Goal: Task Accomplishment & Management: Manage account settings

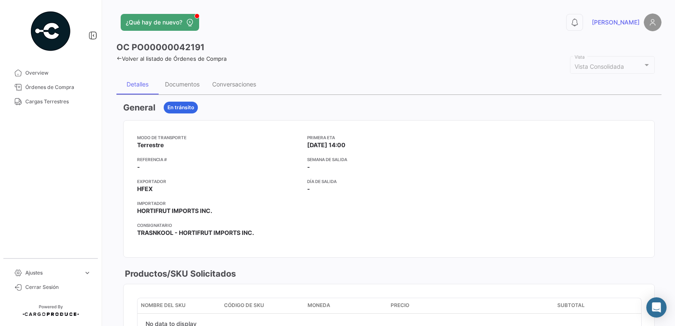
click at [118, 59] on icon at bounding box center [119, 58] width 5 height 5
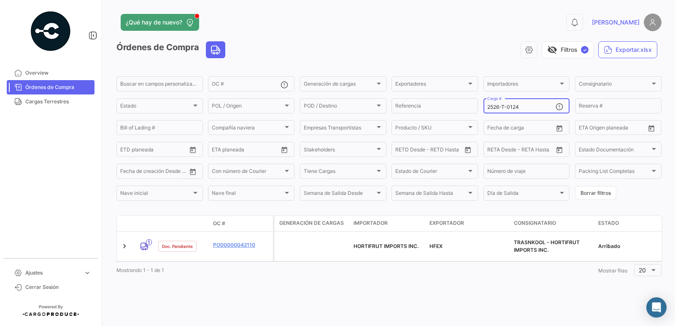
click at [526, 109] on input "2526-T-0124" at bounding box center [522, 107] width 69 height 6
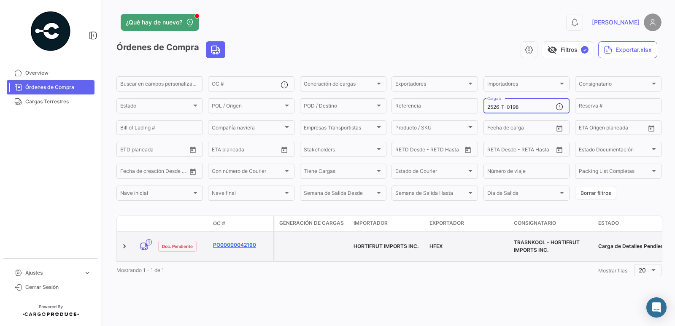
type input "2526-T-0198"
click at [226, 241] on link "PO00000042190" at bounding box center [241, 245] width 57 height 8
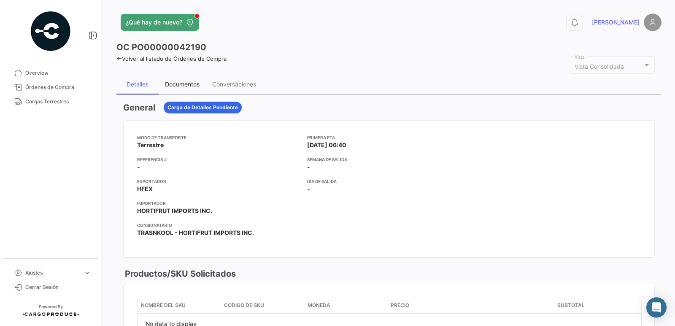
click at [171, 87] on div "Documentos" at bounding box center [182, 84] width 35 height 7
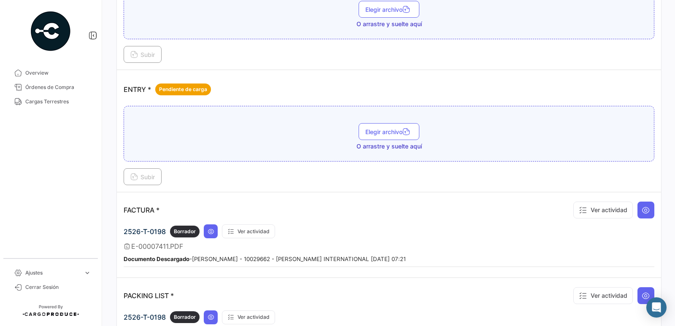
scroll to position [549, 0]
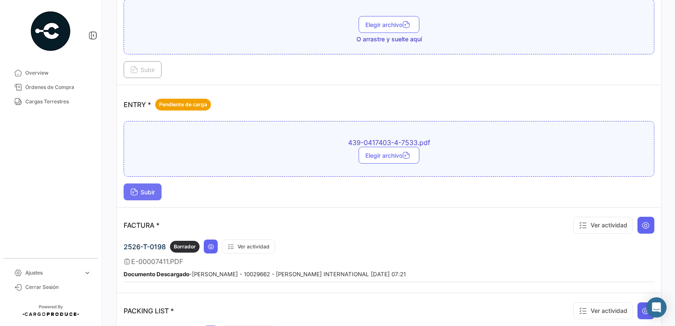
click at [144, 194] on span "Subir" at bounding box center [142, 192] width 24 height 7
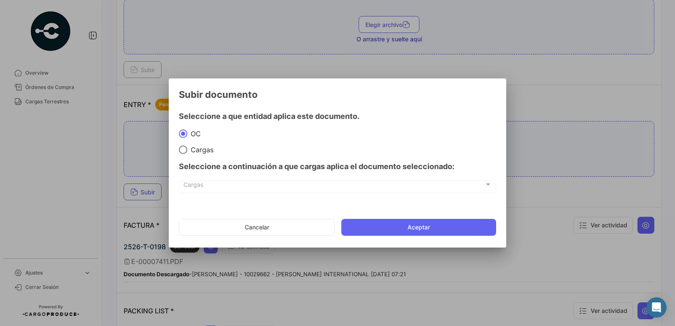
click at [200, 154] on div "Seleccione a continuación a que cargas aplica el documento seleccionado:" at bounding box center [337, 166] width 317 height 25
click at [201, 150] on span "Cargas" at bounding box center [200, 150] width 26 height 8
click at [187, 150] on input "Cargas" at bounding box center [183, 150] width 8 height 8
radio input "true"
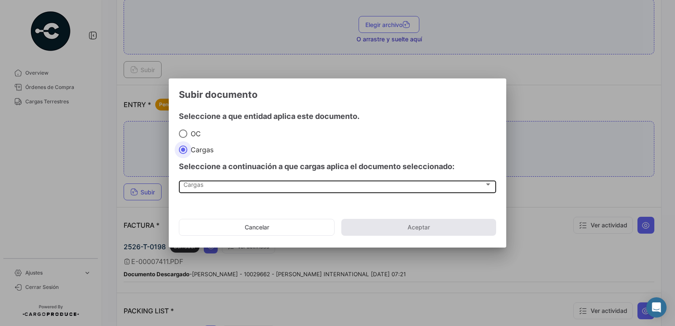
click at [212, 188] on div "Cargas" at bounding box center [334, 186] width 301 height 7
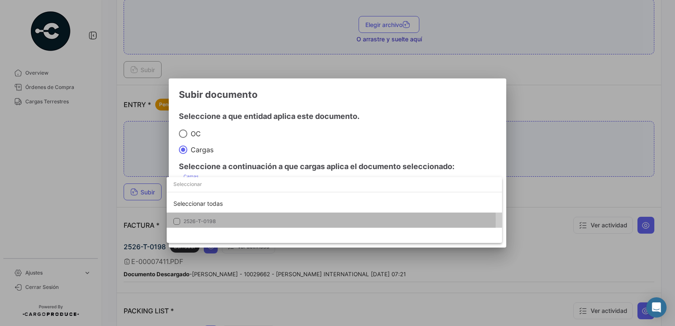
click at [214, 220] on span "2526-T-0198" at bounding box center [200, 221] width 33 height 6
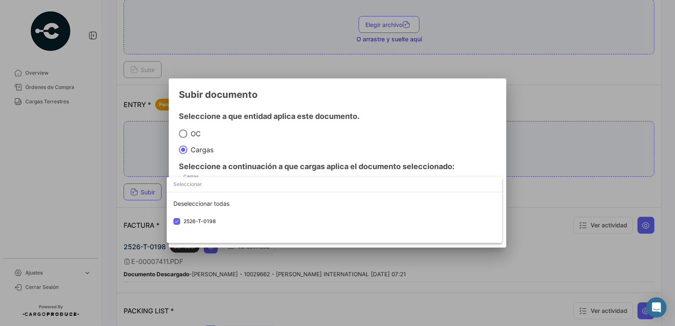
click at [285, 148] on div at bounding box center [337, 163] width 675 height 326
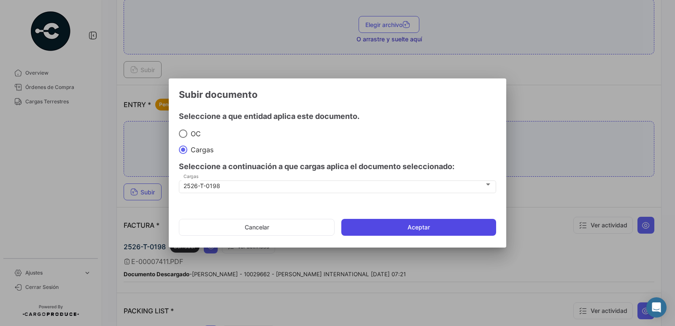
click at [409, 229] on button "Aceptar" at bounding box center [418, 227] width 155 height 17
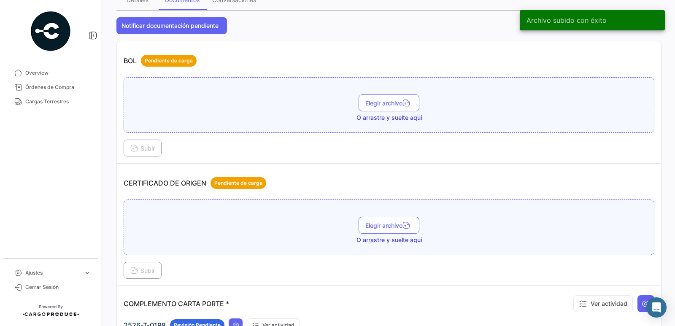
scroll to position [0, 0]
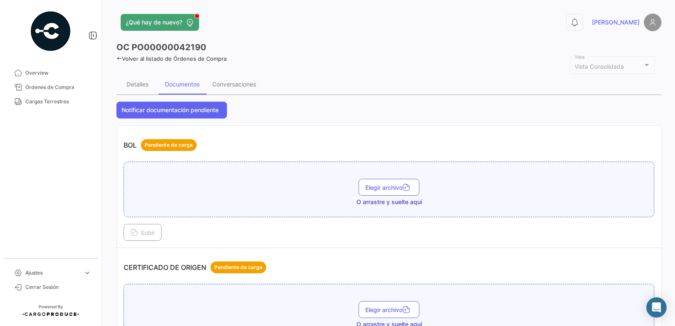
click at [118, 58] on icon at bounding box center [119, 58] width 5 height 5
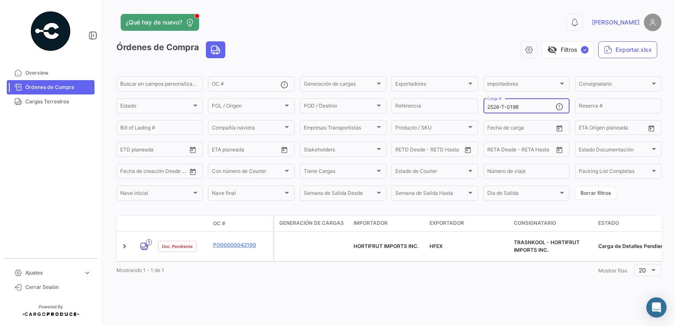
click at [526, 108] on input "2526-T-0198" at bounding box center [522, 107] width 69 height 6
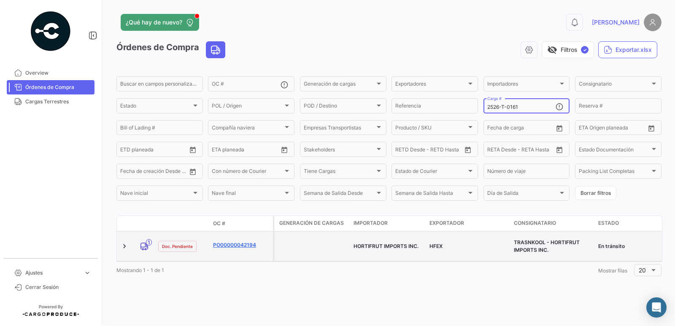
type input "2526-T-0161"
click at [223, 242] on link "PO00000042194" at bounding box center [241, 245] width 57 height 8
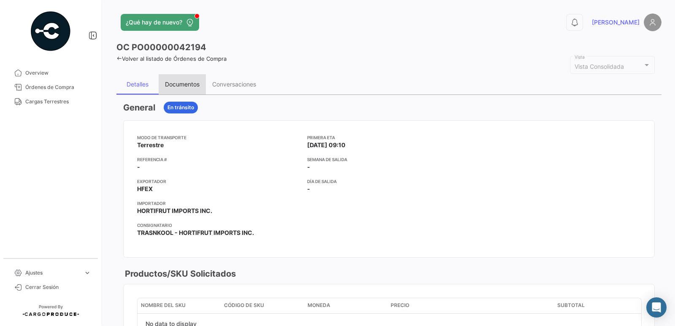
click at [176, 83] on div "Documentos" at bounding box center [182, 84] width 35 height 7
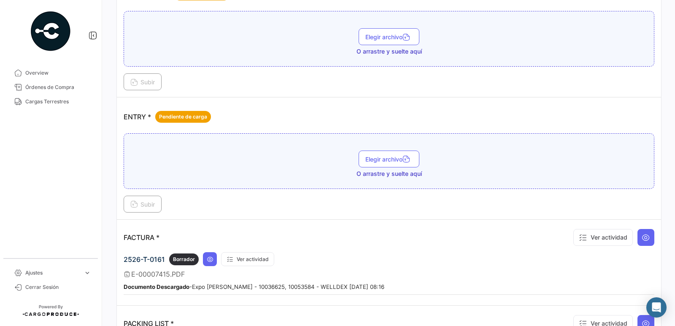
scroll to position [461, 0]
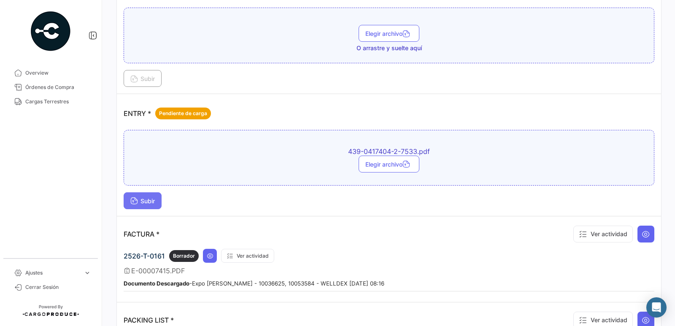
click at [151, 197] on button "Subir" at bounding box center [143, 200] width 38 height 17
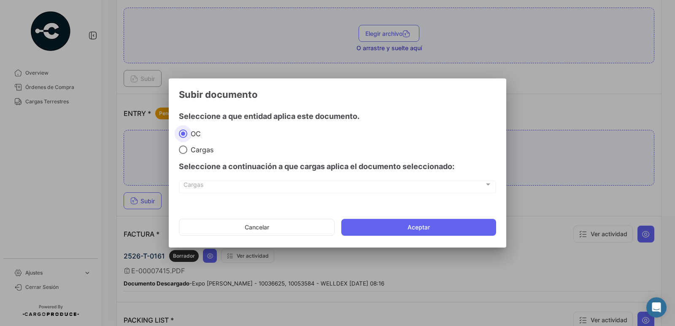
click at [199, 152] on span "Cargas" at bounding box center [200, 150] width 26 height 8
click at [187, 152] on input "Cargas" at bounding box center [183, 150] width 8 height 8
radio input "true"
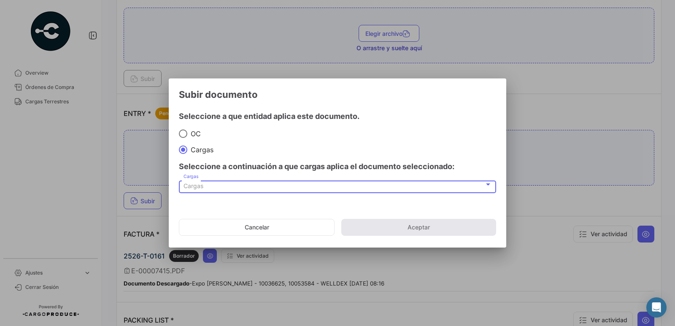
click at [216, 188] on div "Cargas" at bounding box center [334, 186] width 301 height 7
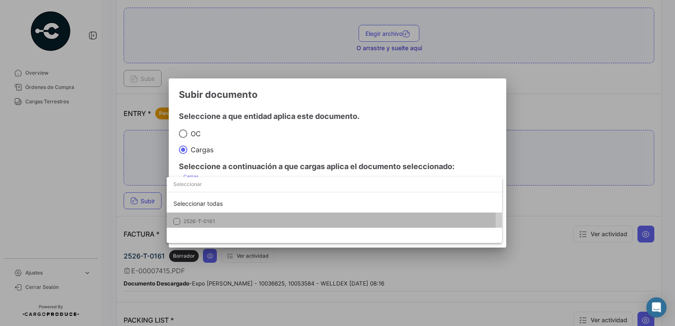
click at [206, 220] on span "2526-T-0161" at bounding box center [200, 221] width 32 height 6
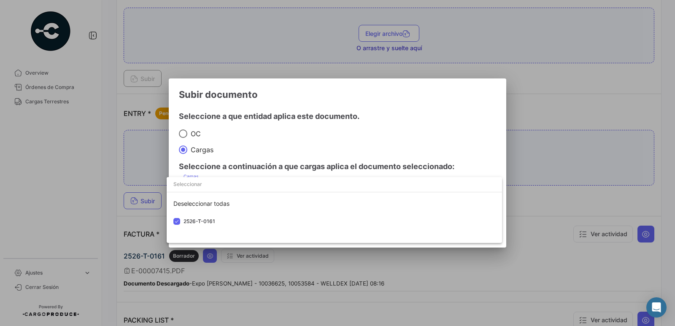
click at [260, 157] on div at bounding box center [337, 163] width 675 height 326
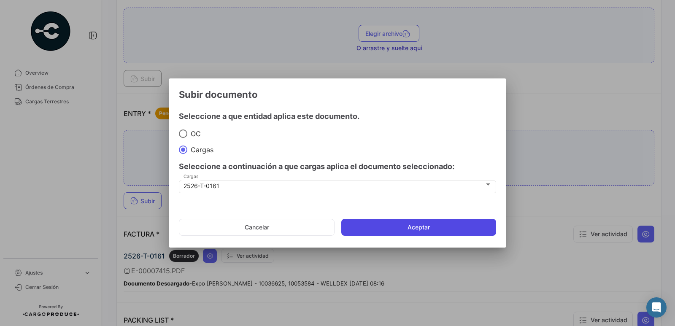
click at [390, 231] on button "Aceptar" at bounding box center [418, 227] width 155 height 17
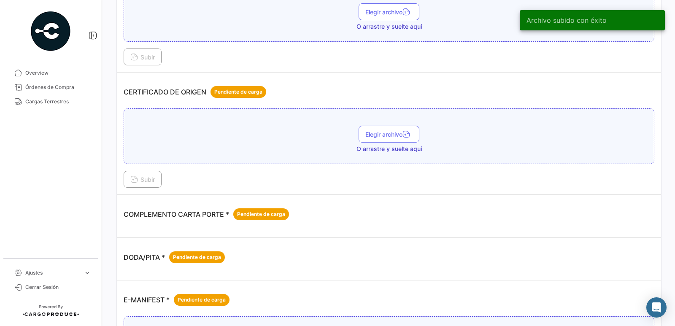
scroll to position [0, 0]
